Goal: Task Accomplishment & Management: Manage account settings

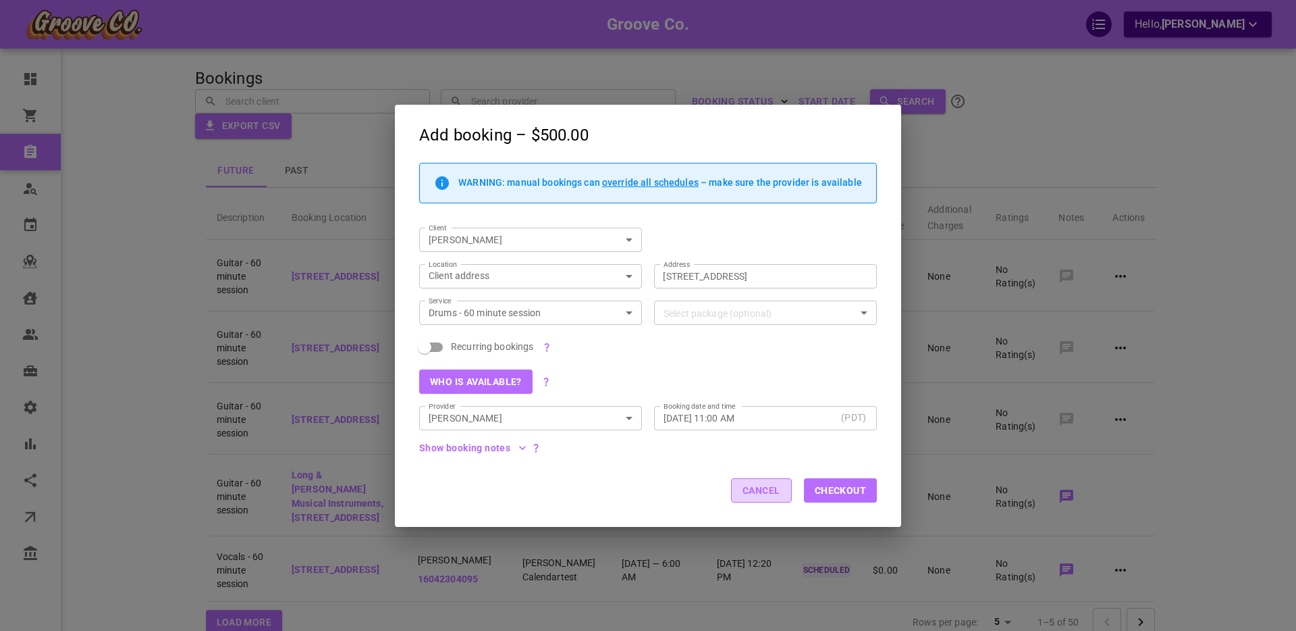
click at [757, 491] on button "Cancel" at bounding box center [761, 490] width 61 height 24
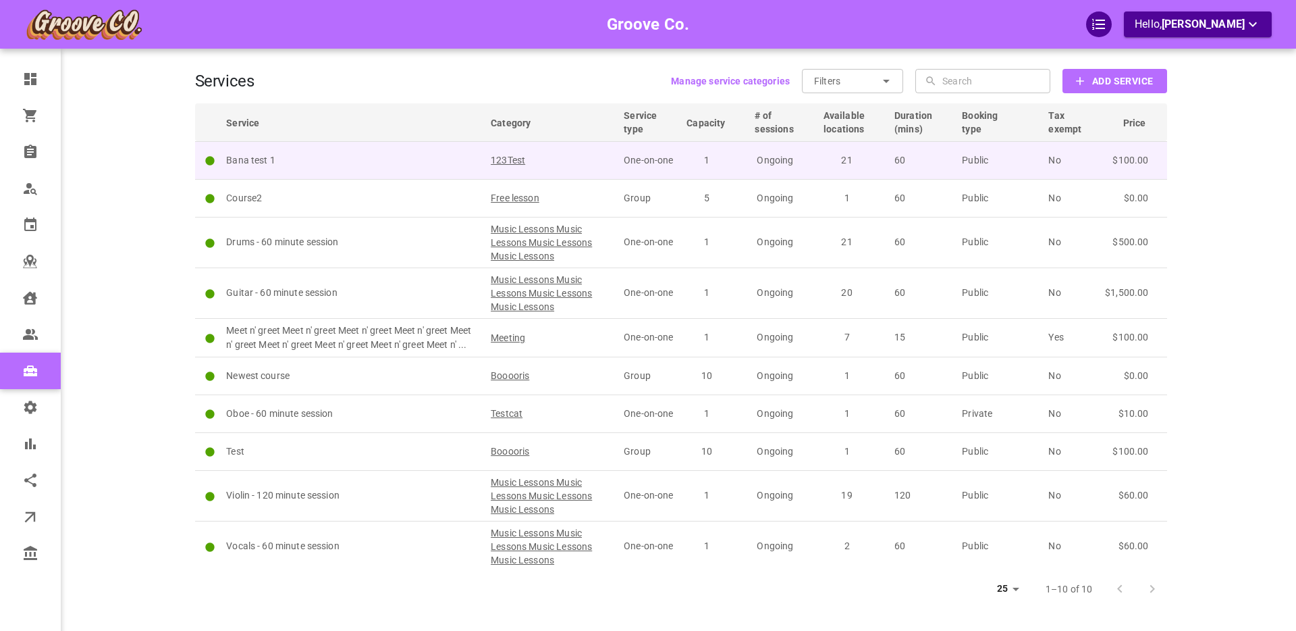
click at [341, 168] on td "Bana test 1" at bounding box center [352, 160] width 265 height 38
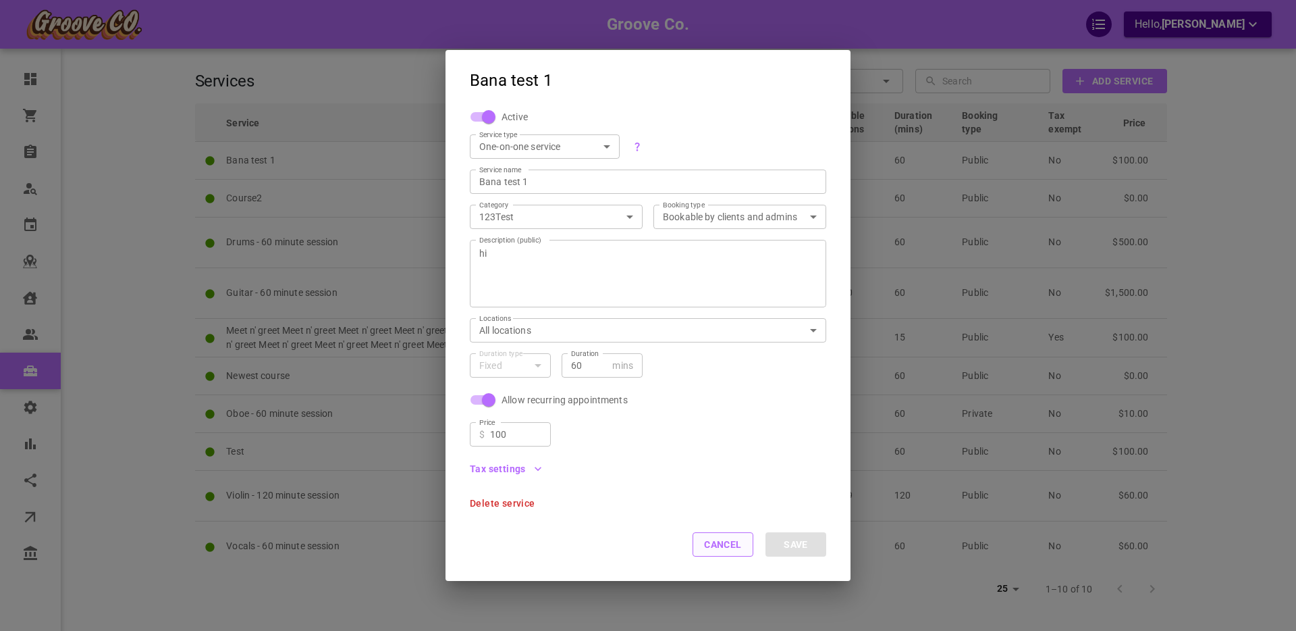
click at [718, 551] on button "Cancel" at bounding box center [723, 544] width 61 height 24
